Goal: Transaction & Acquisition: Purchase product/service

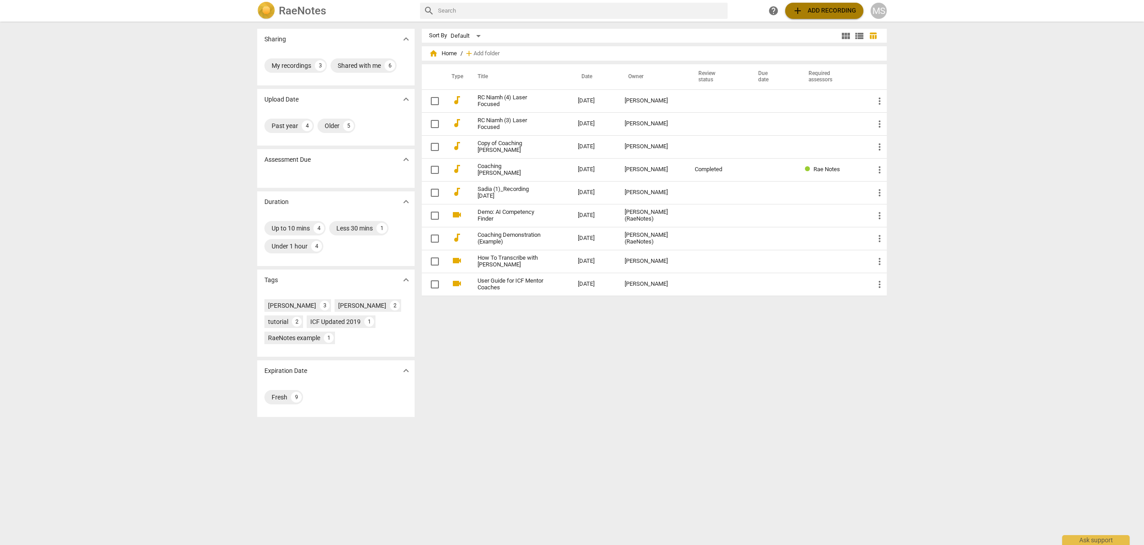
click at [828, 14] on span "add Add recording" at bounding box center [824, 10] width 64 height 11
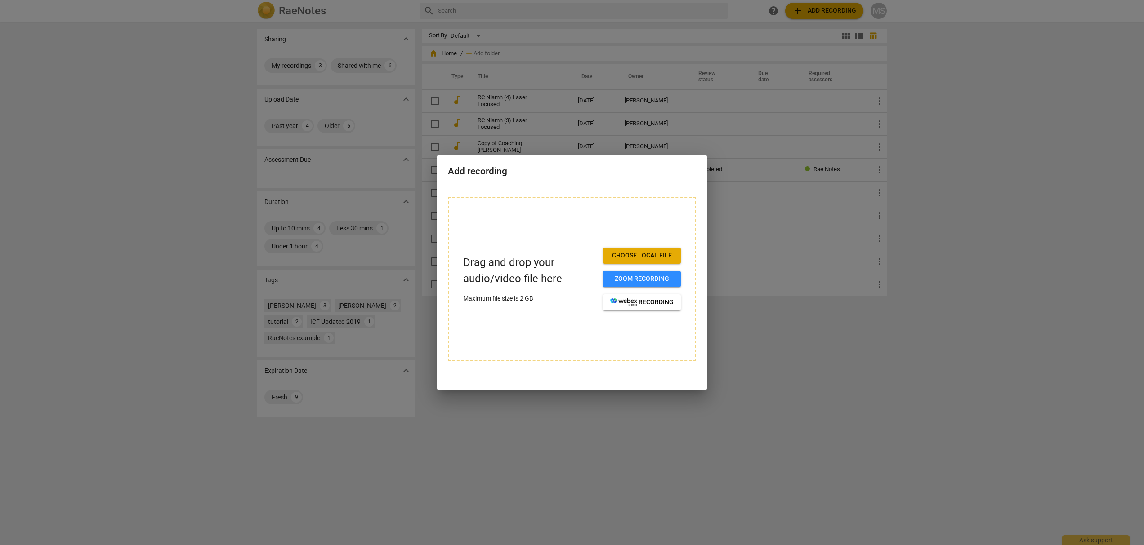
click at [659, 261] on button "Choose local file" at bounding box center [642, 256] width 78 height 16
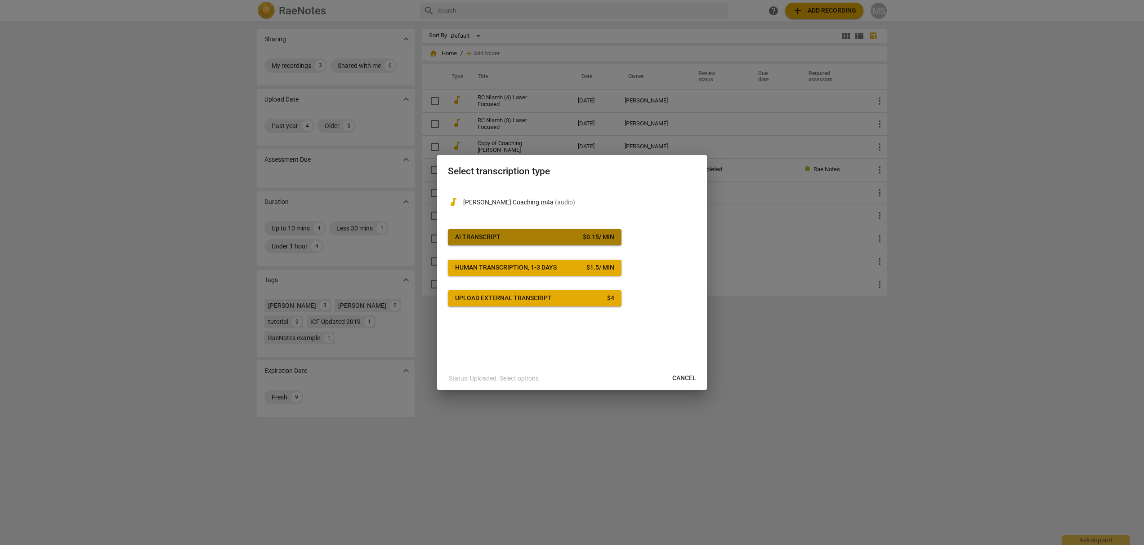
click at [549, 235] on span "AI Transcript $ 0.15 / min" at bounding box center [534, 237] width 159 height 9
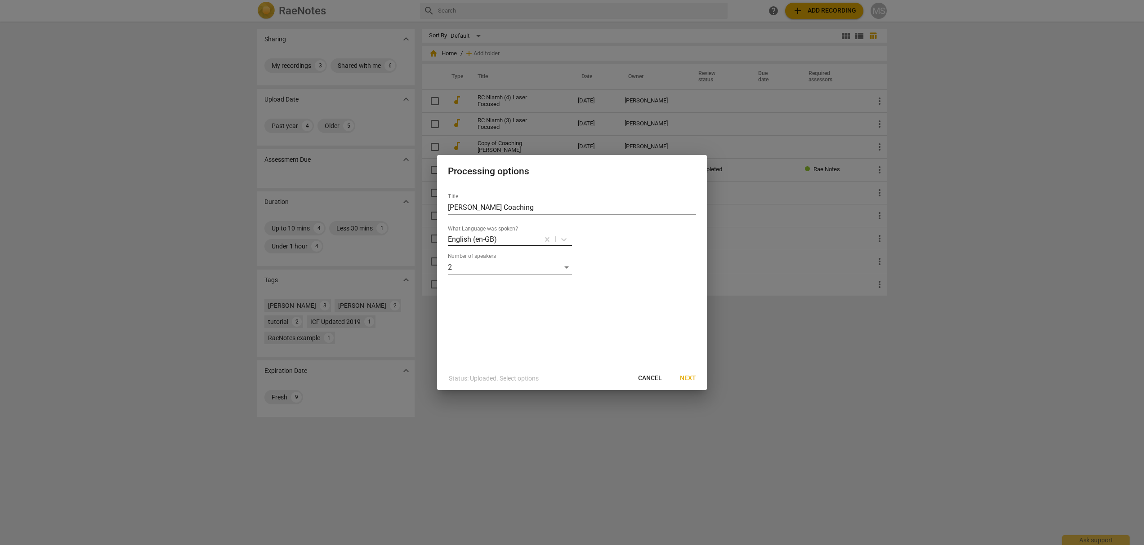
click at [514, 240] on div at bounding box center [518, 239] width 40 height 10
click at [639, 240] on div "What Language was spoken? English (en-GB)" at bounding box center [572, 236] width 248 height 20
click at [685, 374] on span "Next" at bounding box center [688, 378] width 16 height 9
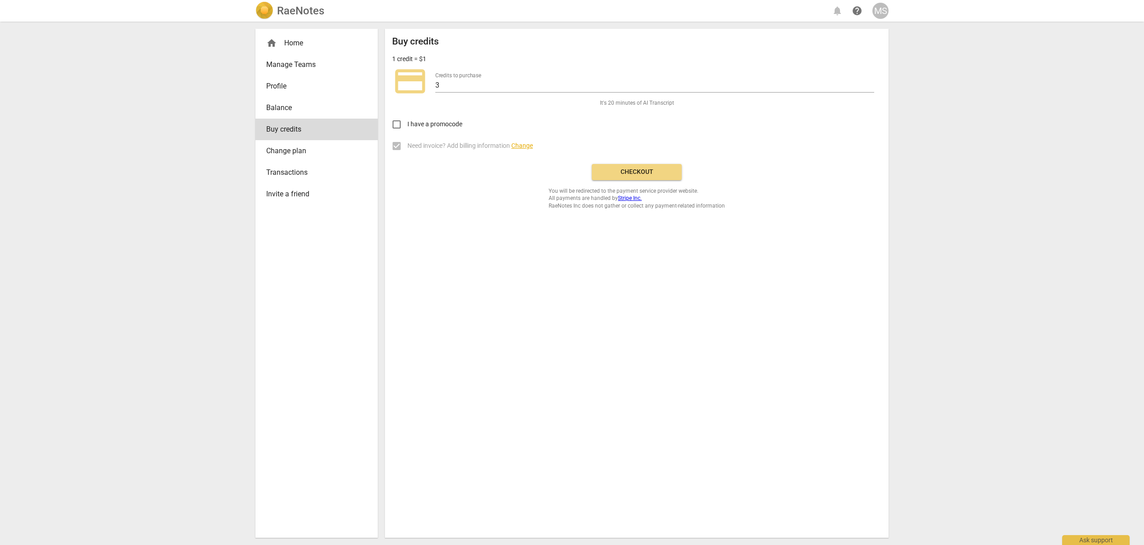
click at [645, 176] on button "Checkout" at bounding box center [637, 172] width 90 height 16
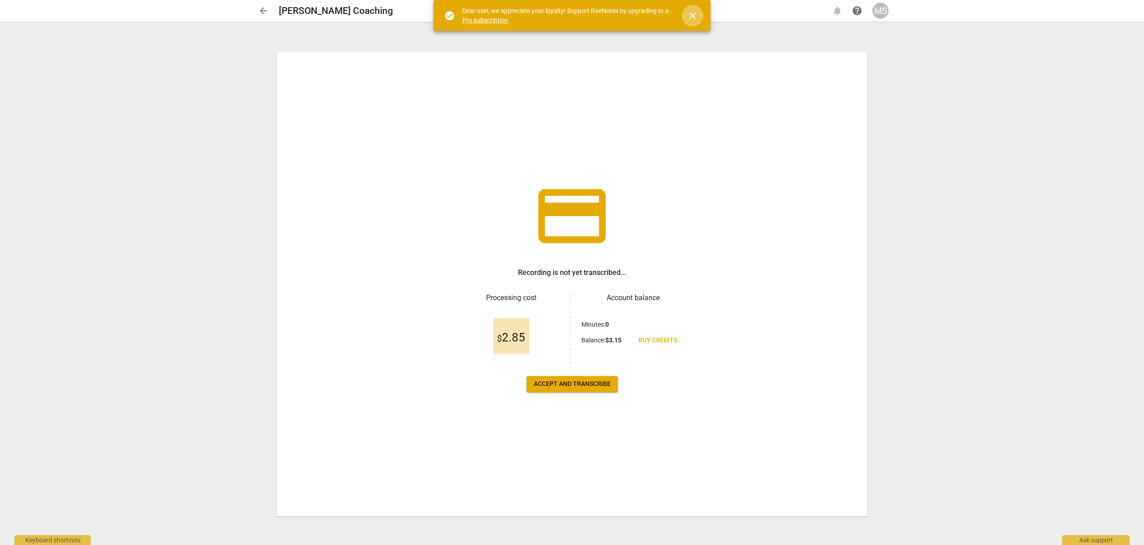
click at [695, 14] on span "close" at bounding box center [692, 15] width 11 height 11
